Goal: Information Seeking & Learning: Learn about a topic

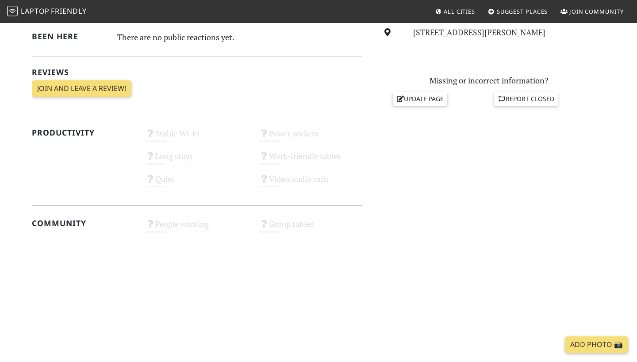
scroll to position [357, 0]
click at [24, 5] on link "Laptop Friendly" at bounding box center [47, 11] width 80 height 15
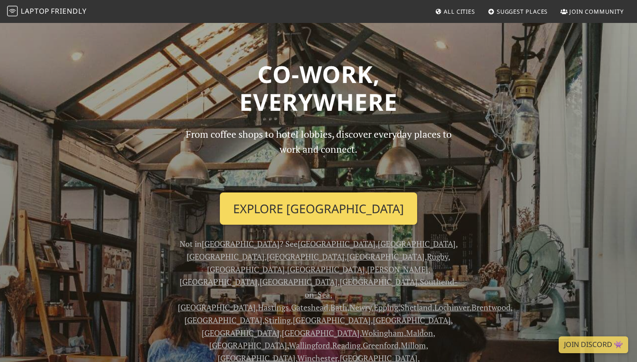
click at [303, 213] on link "Explore [GEOGRAPHIC_DATA]" at bounding box center [318, 209] width 197 height 33
click at [293, 207] on link "Explore [GEOGRAPHIC_DATA]" at bounding box center [318, 209] width 197 height 33
click at [291, 209] on link "Explore [GEOGRAPHIC_DATA]" at bounding box center [318, 209] width 197 height 33
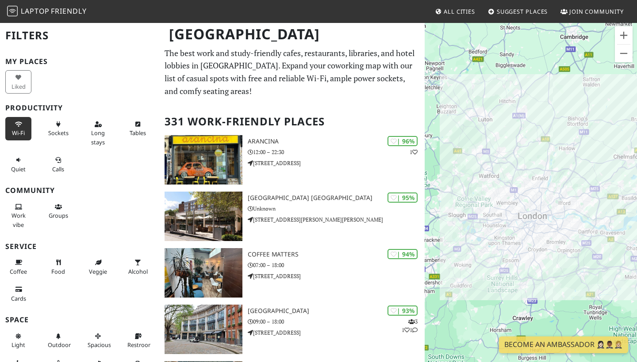
click at [13, 130] on span "Wi-Fi" at bounding box center [18, 133] width 13 height 8
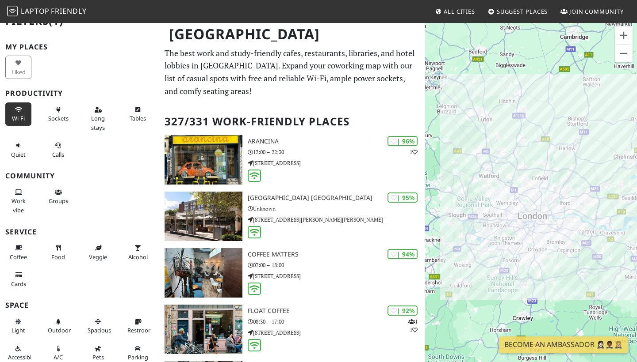
scroll to position [15, 0]
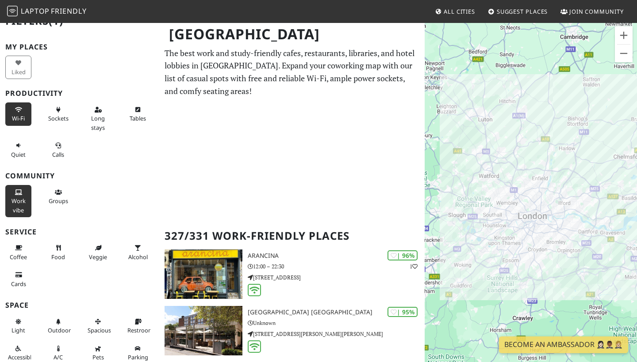
click at [20, 197] on span "Work vibe" at bounding box center [18, 205] width 14 height 17
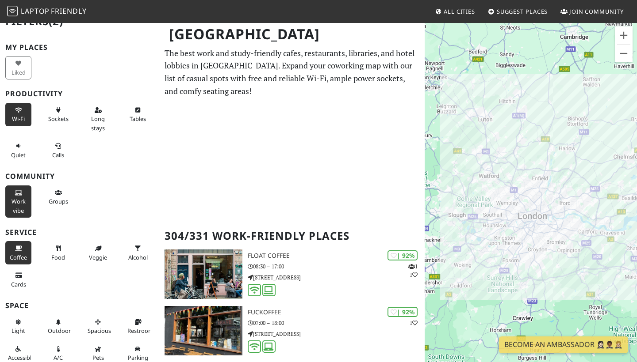
click at [19, 255] on span "Coffee" at bounding box center [18, 258] width 17 height 8
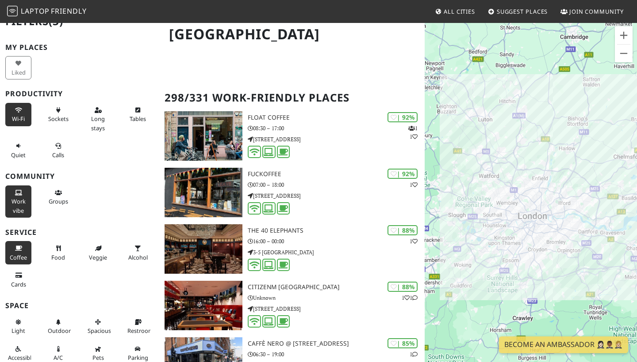
scroll to position [139, 0]
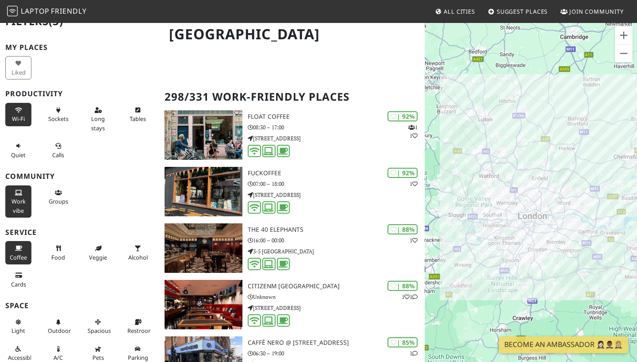
click at [82, 65] on div "Liked" at bounding box center [79, 67] width 159 height 27
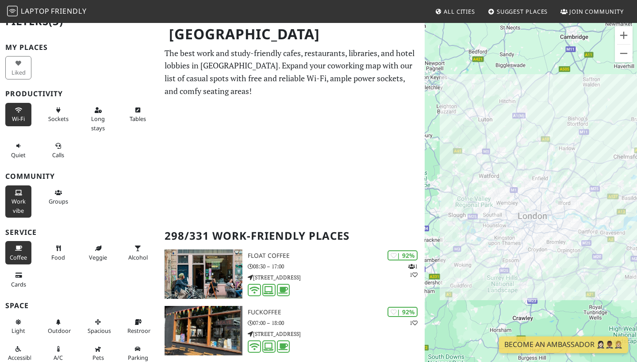
scroll to position [0, 0]
click at [624, 32] on button "Zoom in" at bounding box center [623, 36] width 18 height 18
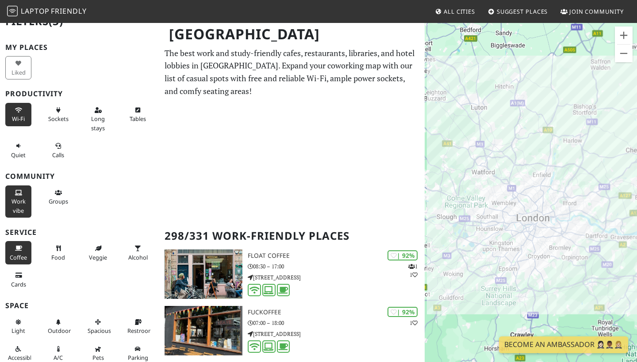
click at [624, 32] on button "Zoom in" at bounding box center [623, 36] width 18 height 18
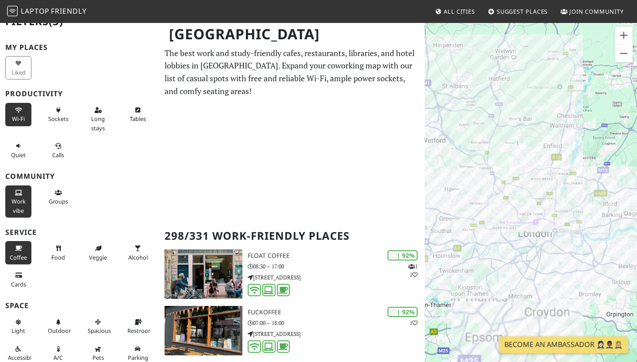
click at [624, 32] on button "Zoom in" at bounding box center [623, 36] width 18 height 18
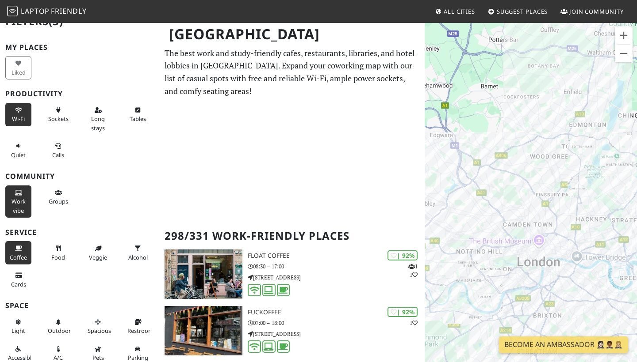
click at [624, 32] on button "Zoom in" at bounding box center [623, 36] width 18 height 18
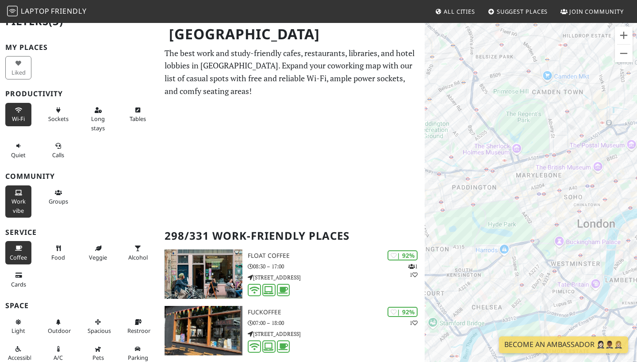
drag, startPoint x: 516, startPoint y: 278, endPoint x: 553, endPoint y: 100, distance: 180.9
click at [553, 99] on div "To navigate, press the arrow keys." at bounding box center [530, 203] width 212 height 362
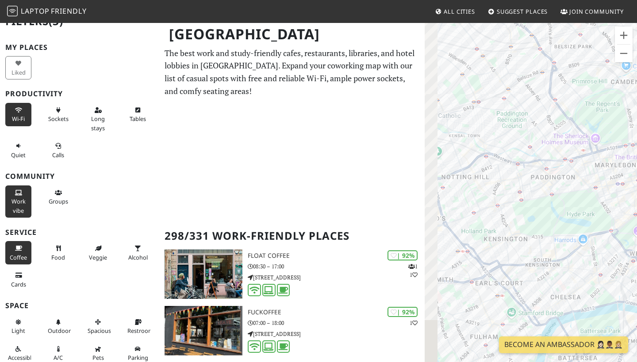
drag, startPoint x: 498, startPoint y: 221, endPoint x: 581, endPoint y: 211, distance: 84.2
click at [581, 211] on div "To navigate, press the arrow keys." at bounding box center [530, 203] width 212 height 362
click at [623, 35] on button "Zoom in" at bounding box center [623, 36] width 18 height 18
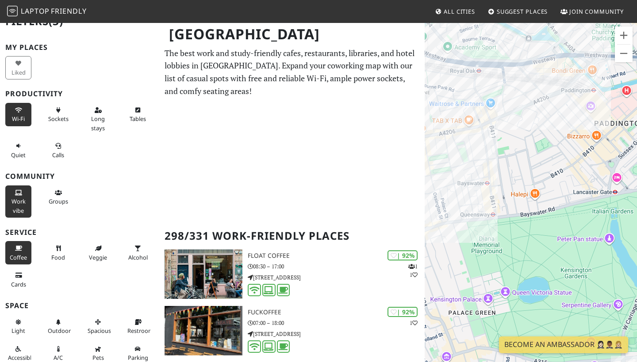
drag, startPoint x: 570, startPoint y: 130, endPoint x: 583, endPoint y: 159, distance: 32.2
click at [583, 159] on div "To navigate, press the arrow keys." at bounding box center [530, 203] width 212 height 362
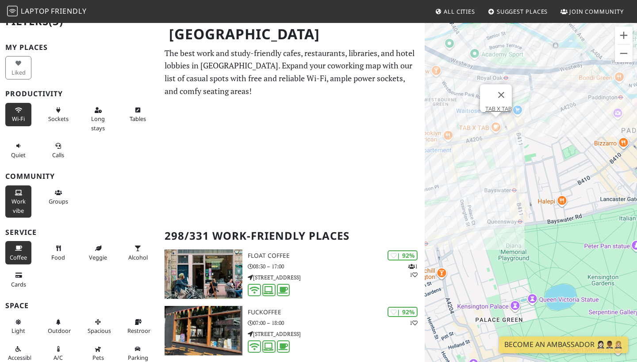
click at [496, 127] on div "To navigate, press the arrow keys. TAB X TAB" at bounding box center [530, 203] width 212 height 362
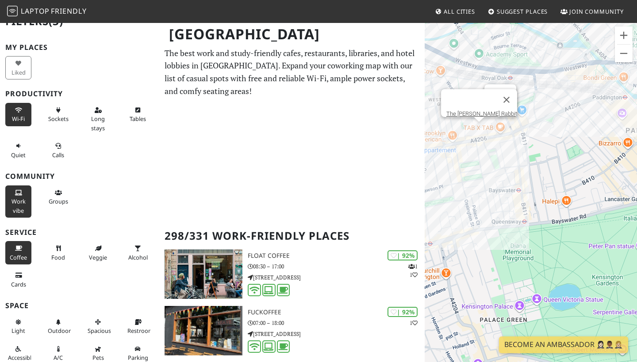
click at [477, 128] on div "To navigate, press the arrow keys. TAB X TAB The Rusty Rabbit" at bounding box center [530, 203] width 212 height 362
click at [480, 128] on div "To navigate, press the arrow keys. The Rusty Rabbit The Rusty Rabbit" at bounding box center [530, 203] width 212 height 362
click at [481, 111] on link "The Rusty Rabbit" at bounding box center [481, 114] width 71 height 7
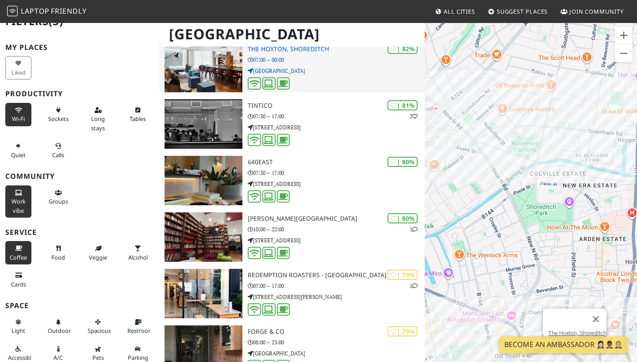
scroll to position [942, 0]
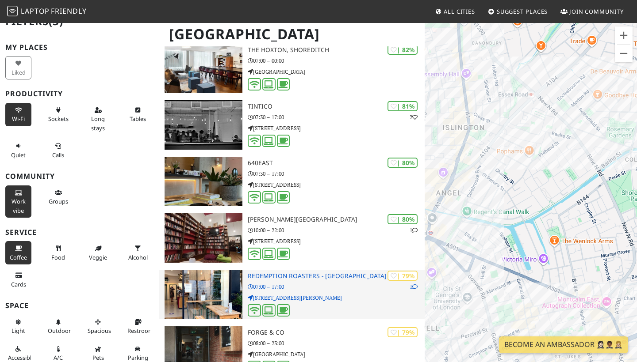
click at [327, 290] on div "| 79% 1 Redemption Roasters - Bloomsbury 07:00 – 17:00 84b Lamb's Conduit Street" at bounding box center [336, 295] width 177 height 50
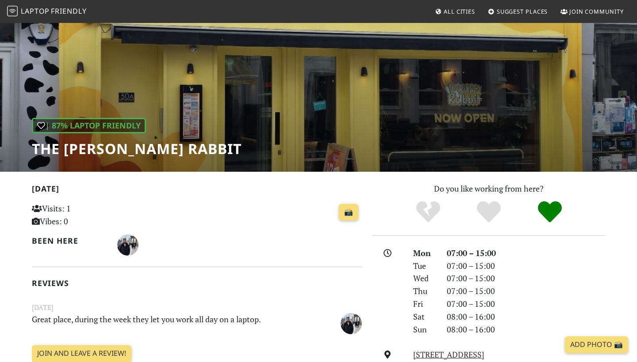
scroll to position [185, 0]
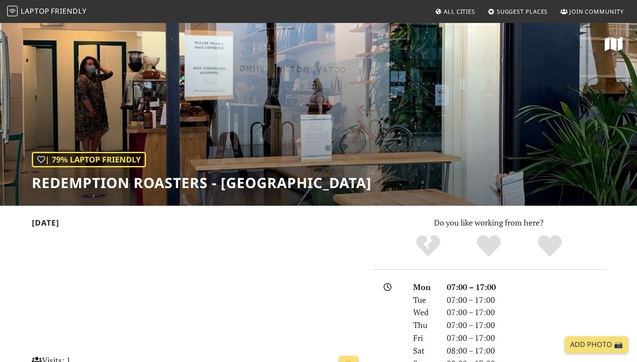
click at [57, 14] on span "Friendly" at bounding box center [68, 11] width 35 height 10
